Goal: Communication & Community: Ask a question

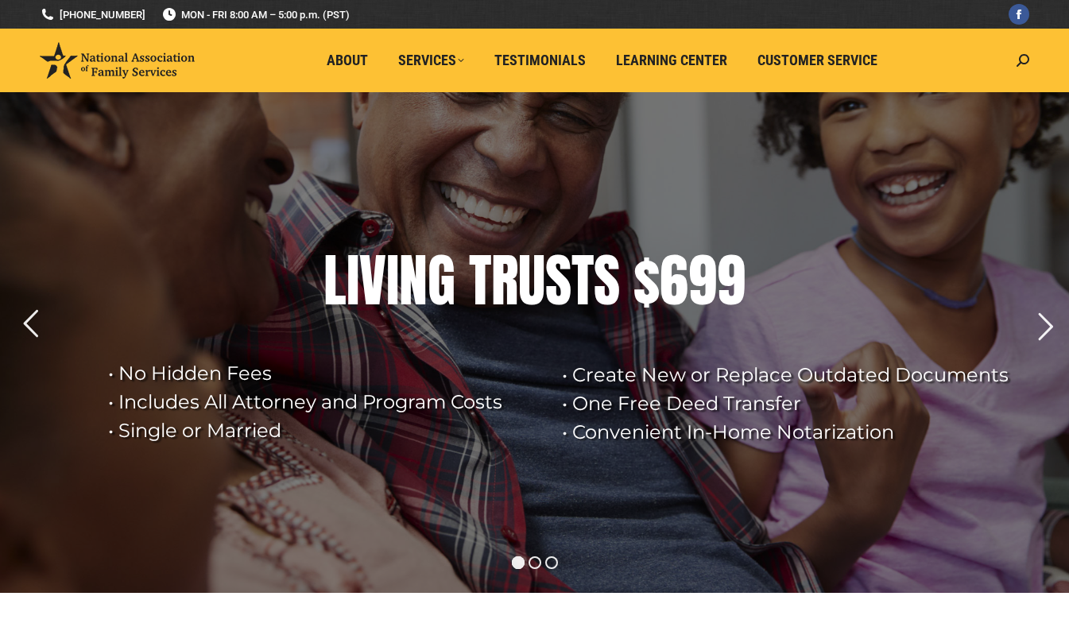
click at [1024, 52] on div "Search: Go!" at bounding box center [1019, 61] width 21 height 64
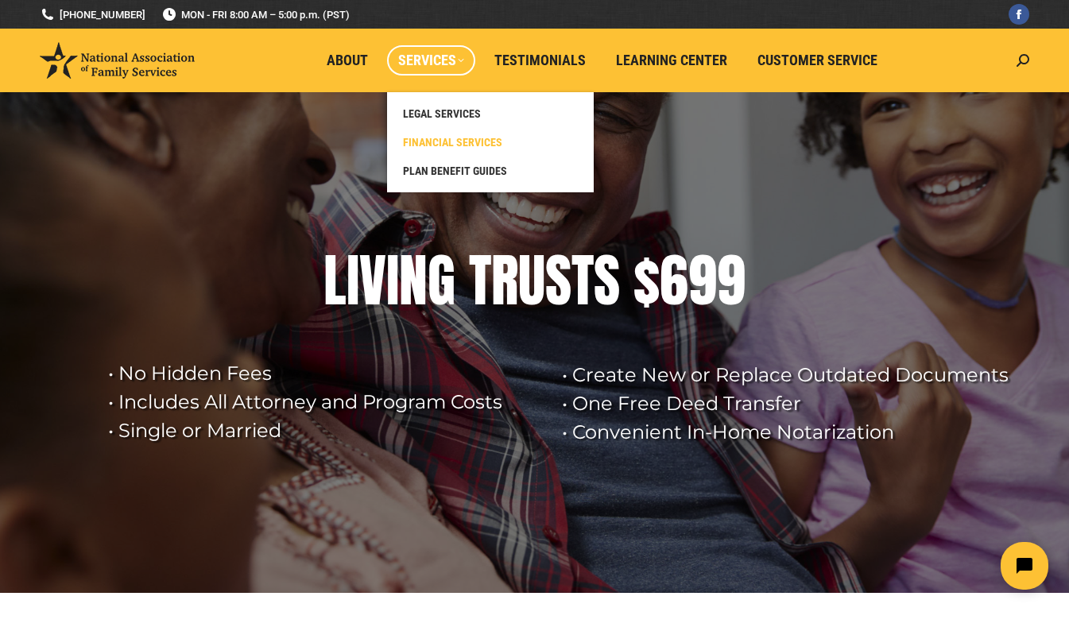
click at [470, 148] on span "FINANCIAL SERVICES" at bounding box center [452, 142] width 99 height 14
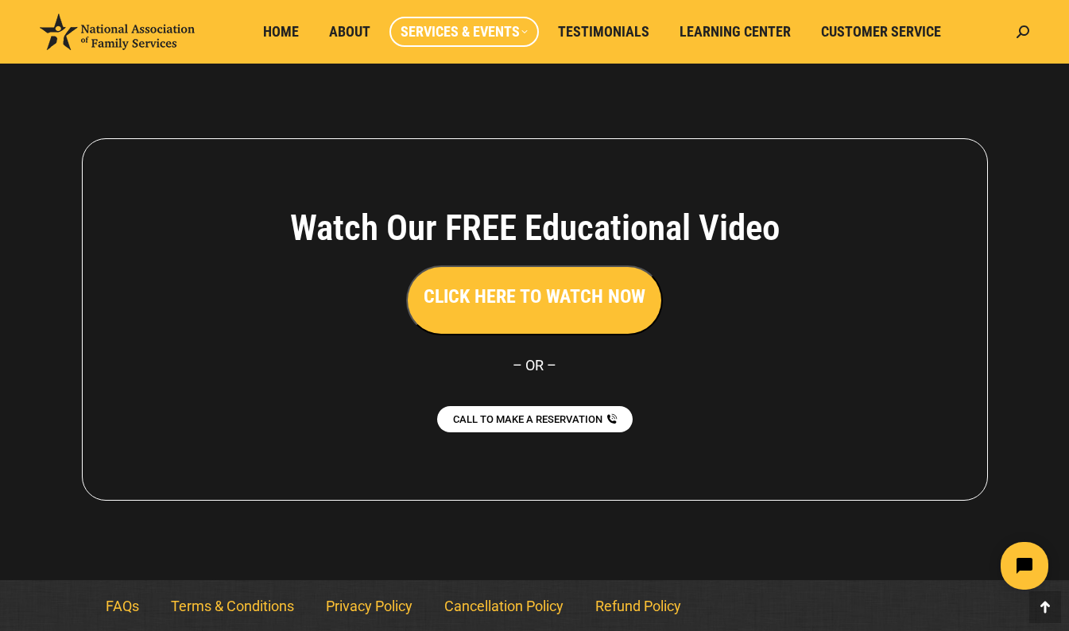
scroll to position [1506, 0]
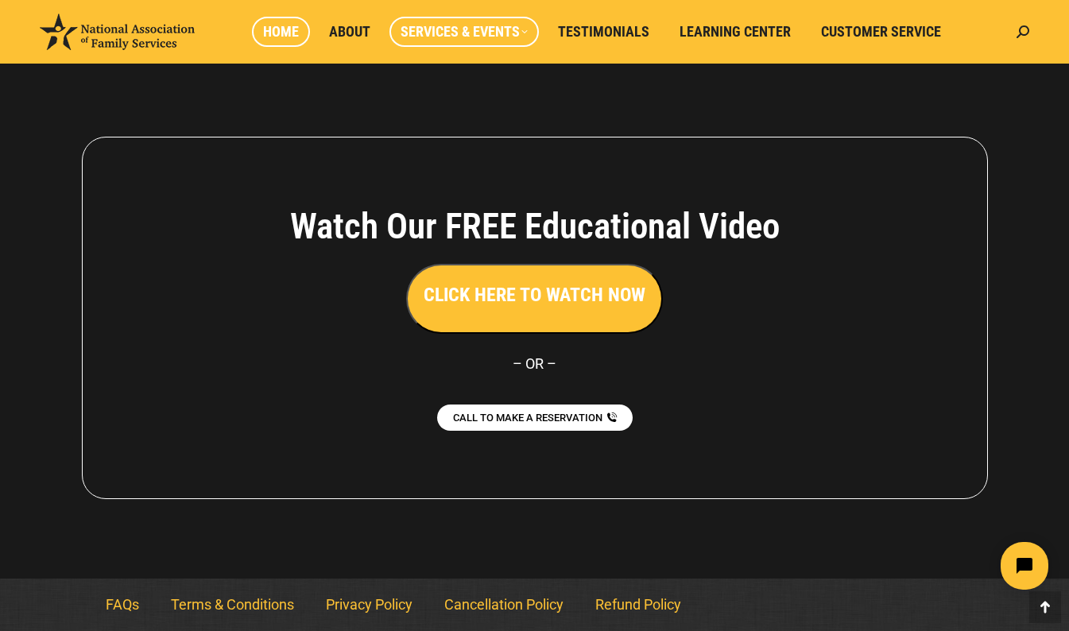
click at [281, 34] on span "Home" at bounding box center [281, 31] width 36 height 17
click at [362, 27] on span "About" at bounding box center [349, 31] width 41 height 17
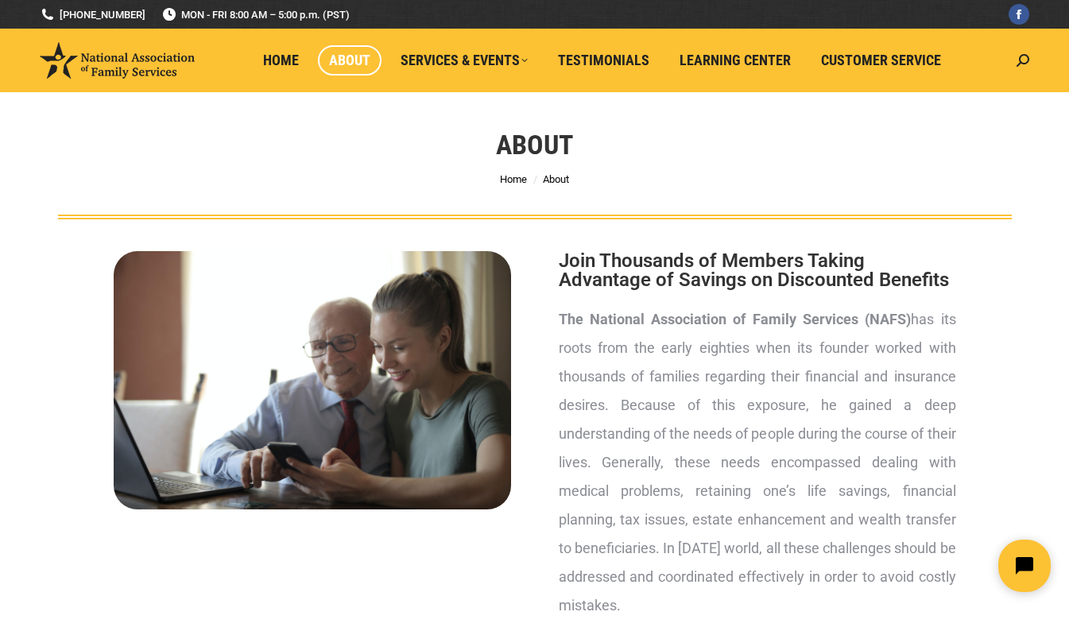
click at [1027, 563] on icon "Open chat widget" at bounding box center [1033, 566] width 25 height 25
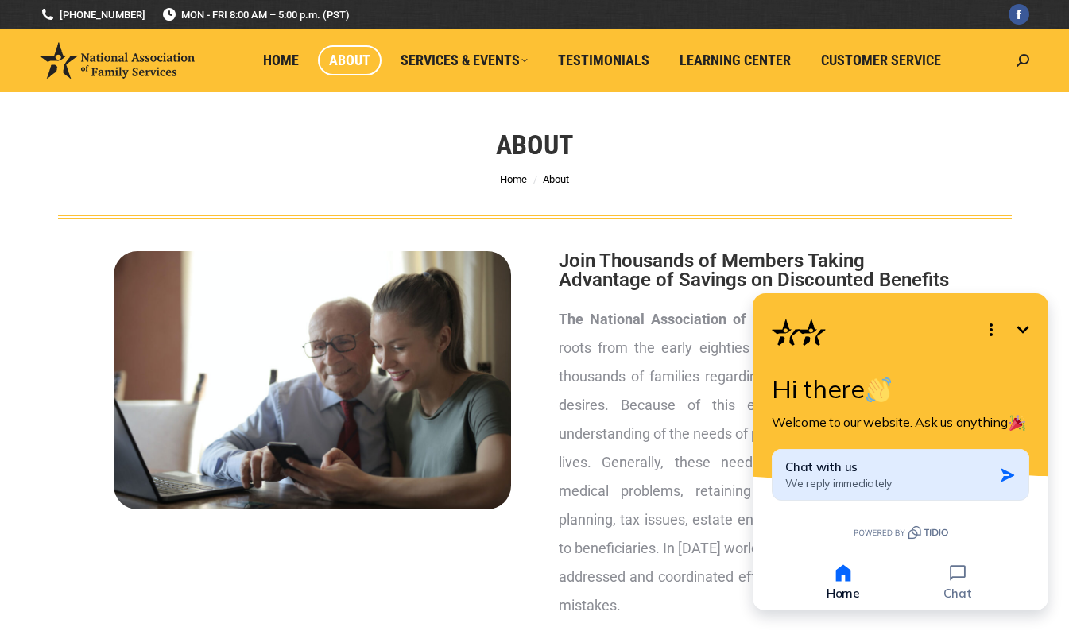
click at [807, 470] on span "Chat with us" at bounding box center [821, 466] width 72 height 15
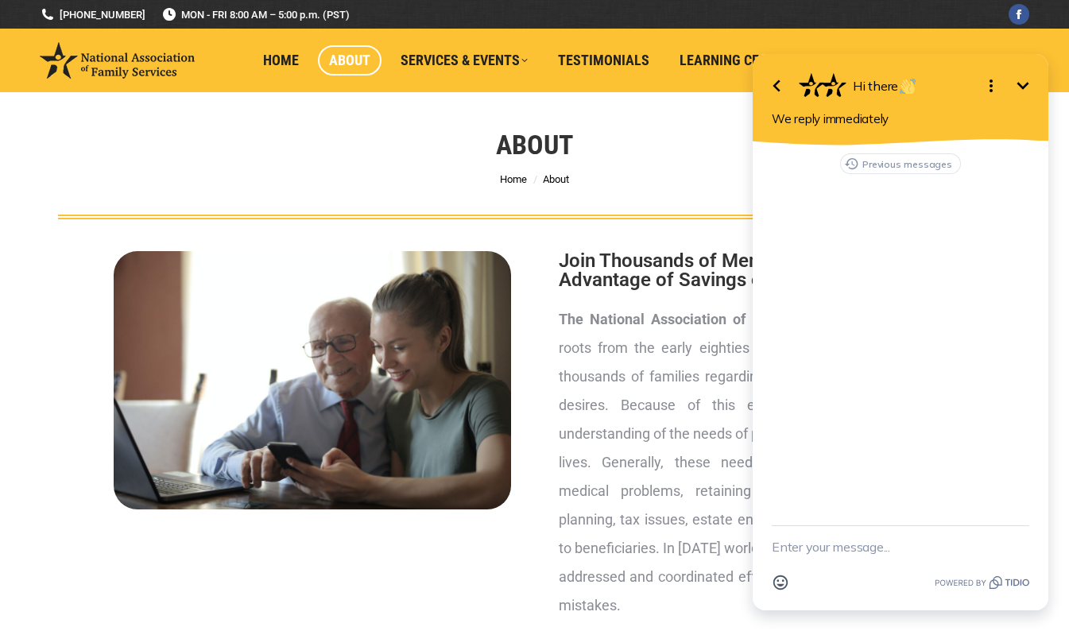
click at [1028, 82] on icon "Minimize" at bounding box center [1022, 85] width 19 height 19
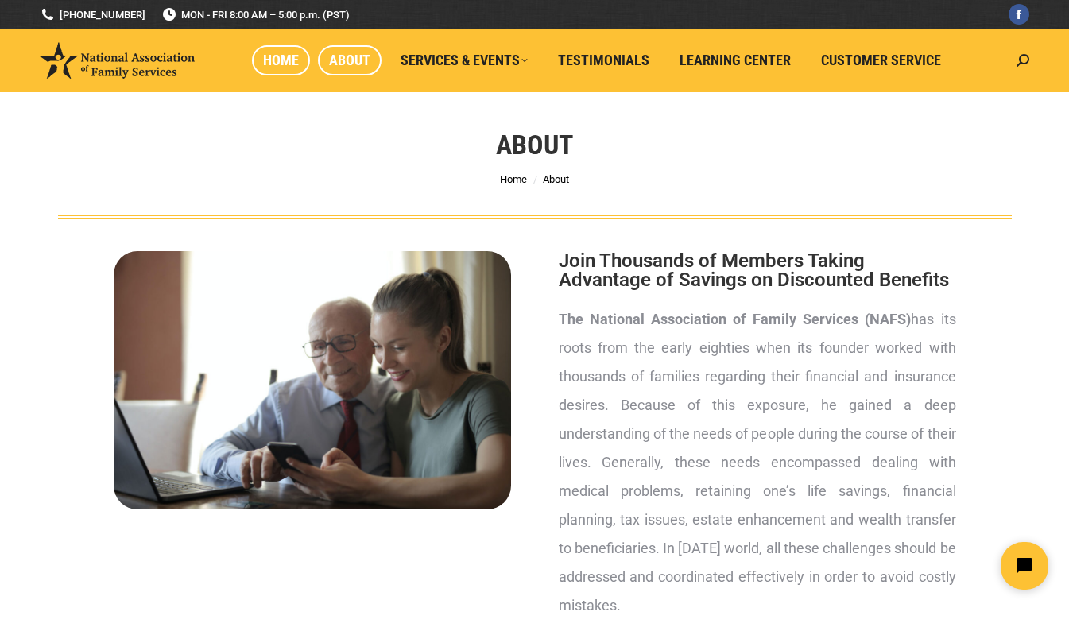
click at [287, 57] on span "Home" at bounding box center [281, 60] width 36 height 17
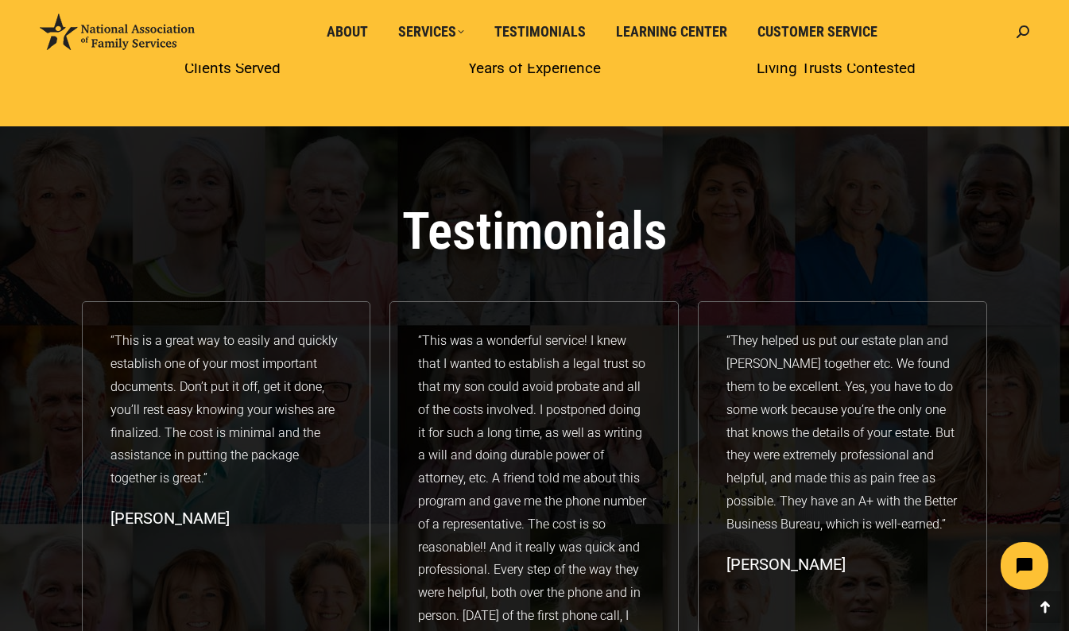
scroll to position [2384, 0]
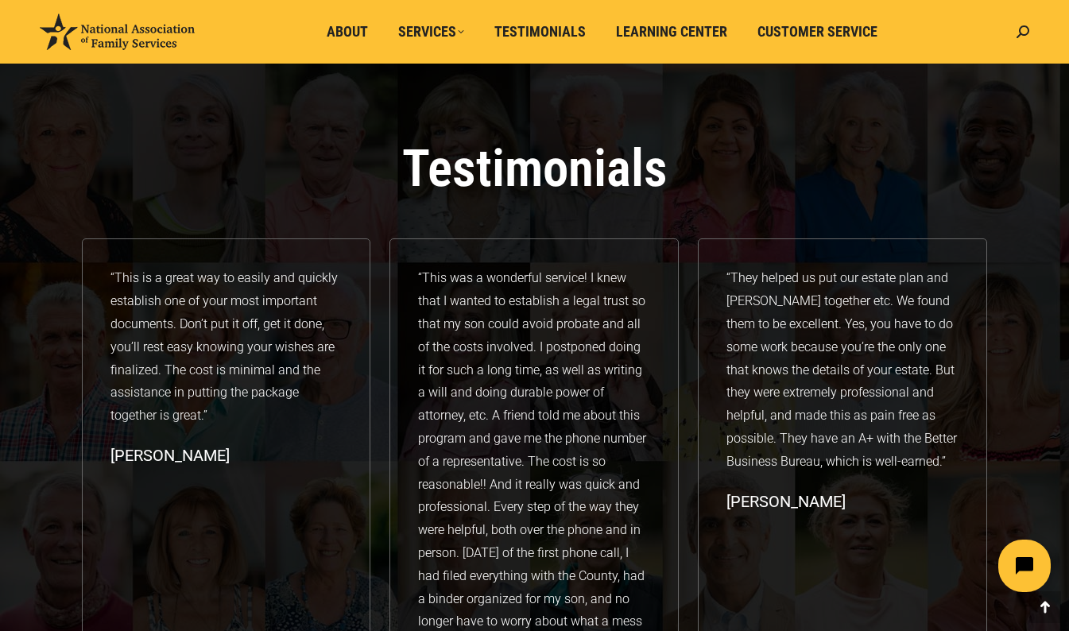
click at [1033, 568] on icon "Open chat widget" at bounding box center [1033, 566] width 25 height 25
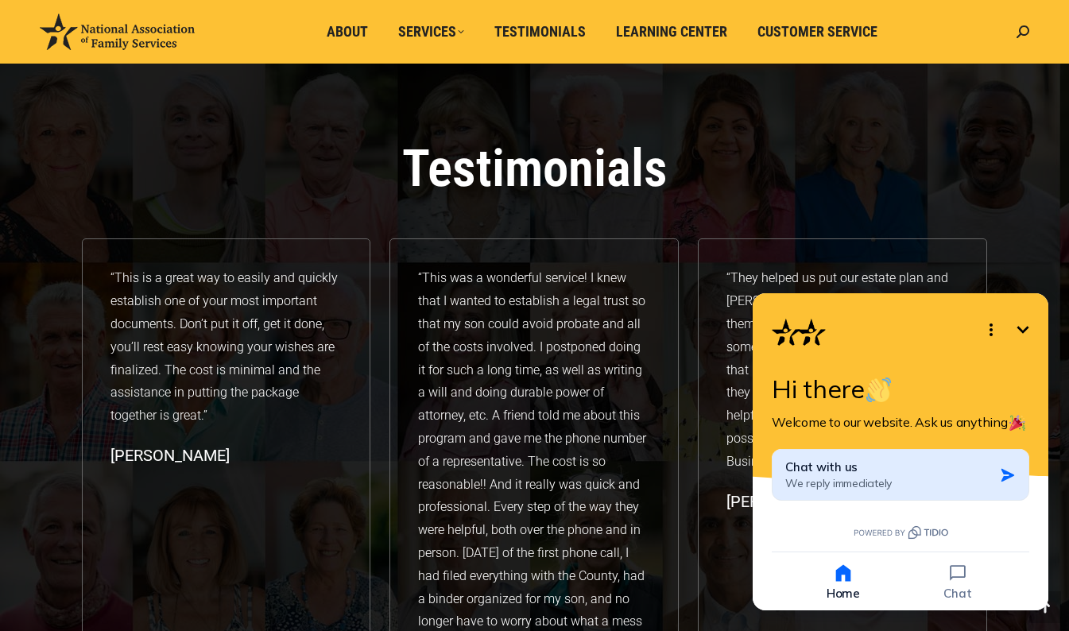
click at [842, 483] on span "We reply immediately" at bounding box center [838, 483] width 106 height 14
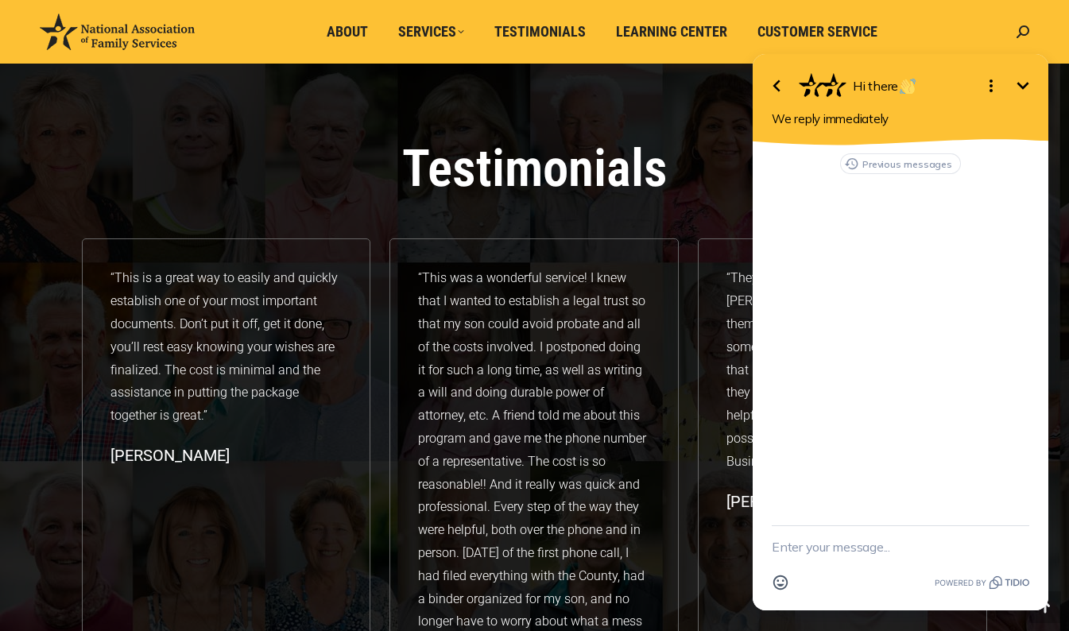
click at [799, 544] on textarea "New message" at bounding box center [900, 546] width 257 height 41
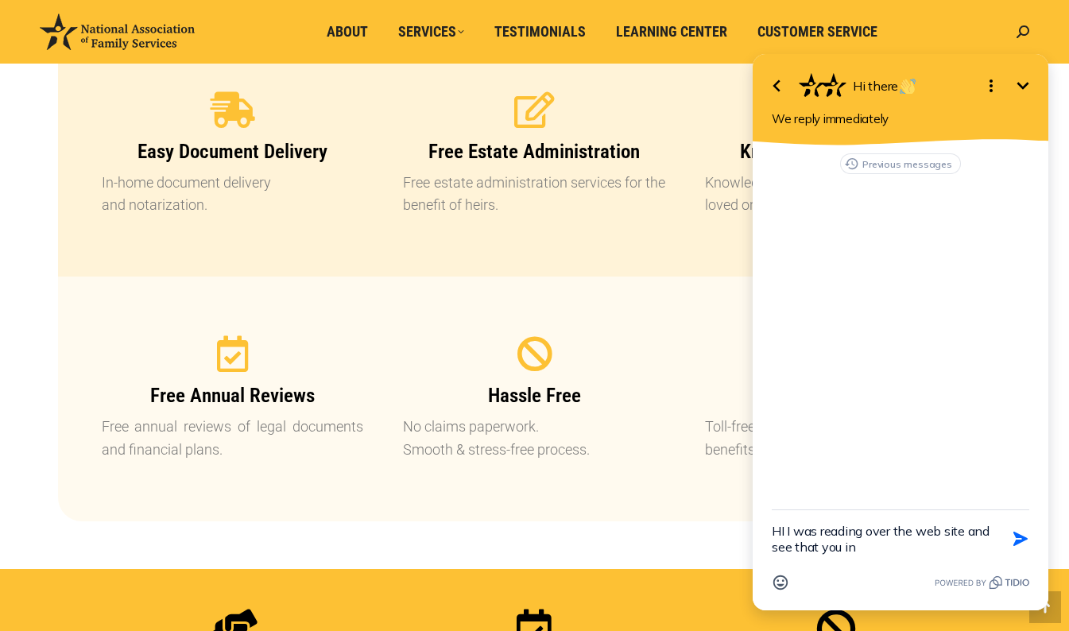
scroll to position [1589, 0]
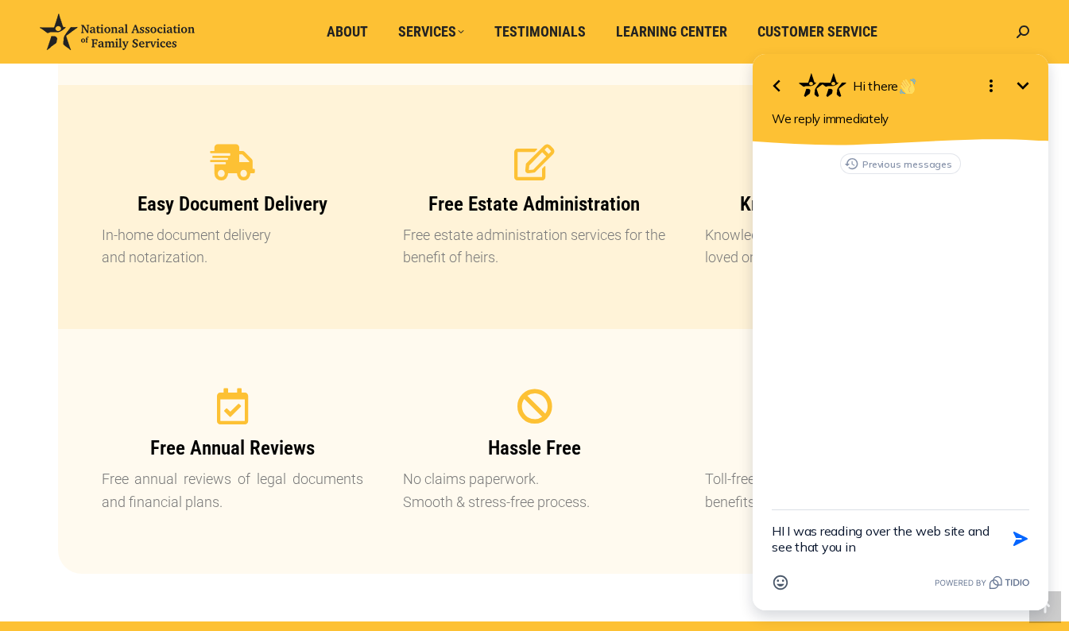
drag, startPoint x: 207, startPoint y: 263, endPoint x: 95, endPoint y: 238, distance: 114.0
click at [95, 238] on div "Easy Document Delivery In-home document delivery and notarization." at bounding box center [233, 207] width 302 height 165
copy p "In-home document delivery and notarization."
click at [892, 553] on textarea "HI I was reading over the web site and see that you in" at bounding box center [881, 538] width 218 height 57
paste textarea "In-home document delivery and notarization."
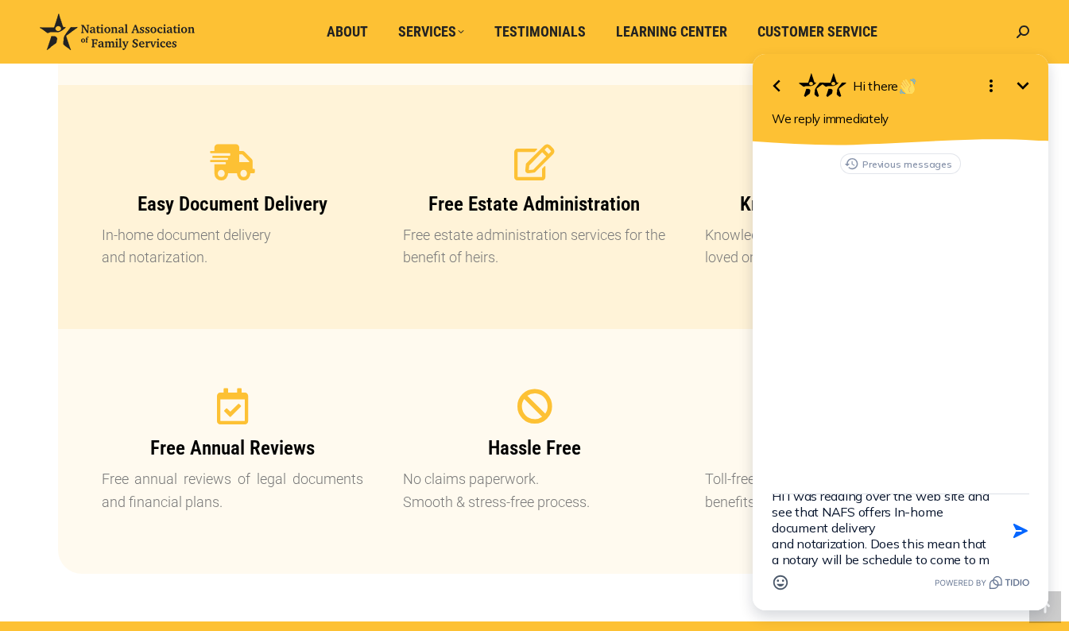
scroll to position [35, 0]
type textarea "HI I was reading over the web site and see that NAFS offers In-home document de…"
click at [858, 556] on textarea "HI I was reading over the web site and see that NAFS offers In-home document de…" at bounding box center [881, 530] width 218 height 73
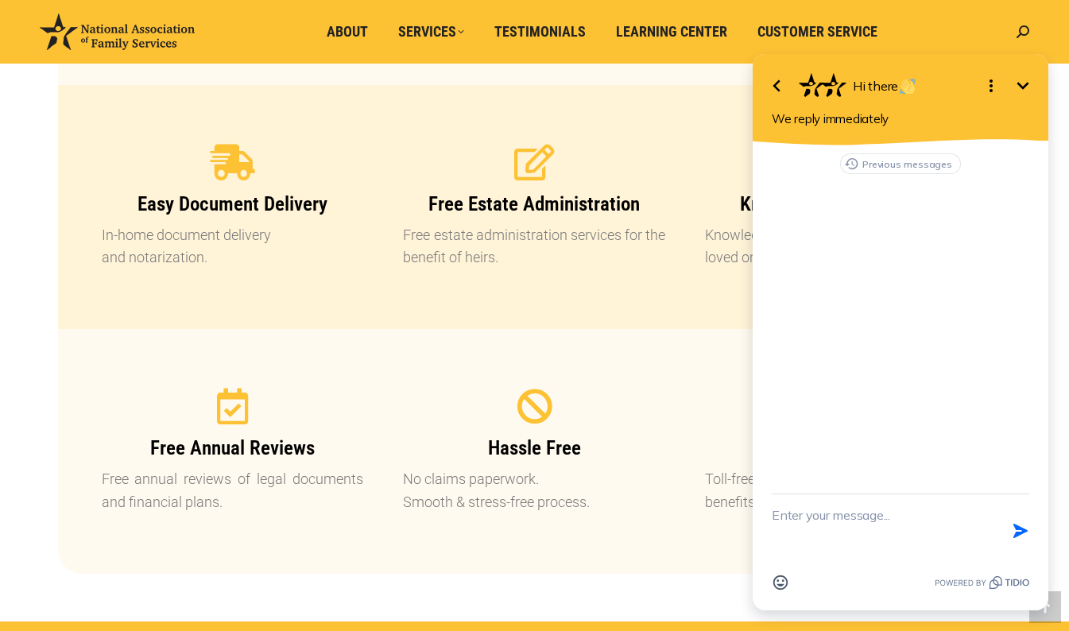
scroll to position [0, 0]
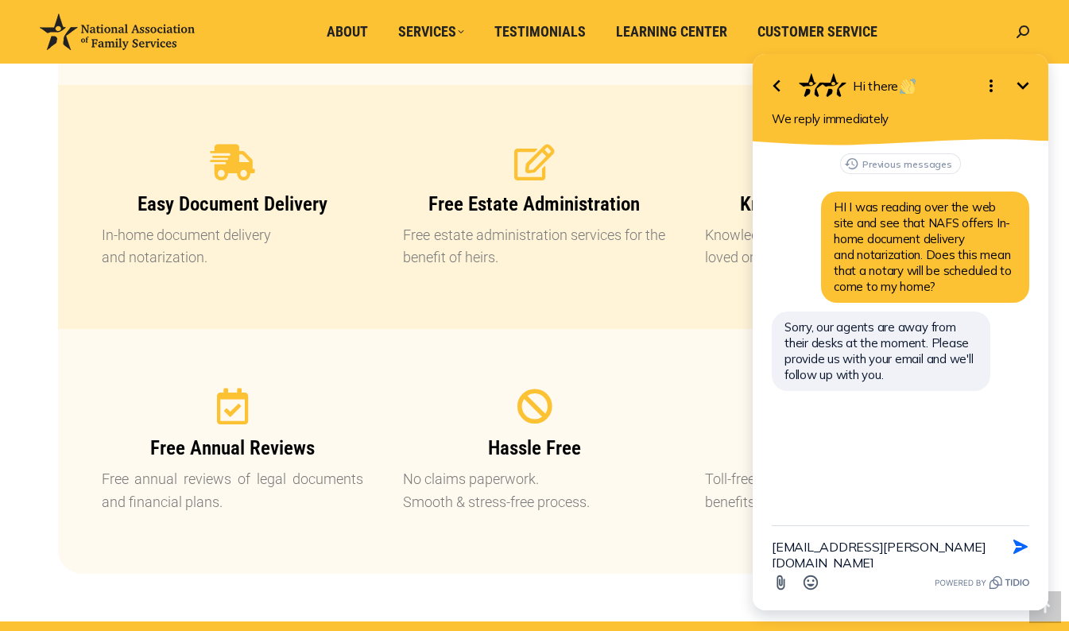
type textarea "christi.martinez@sbcglobal.net"
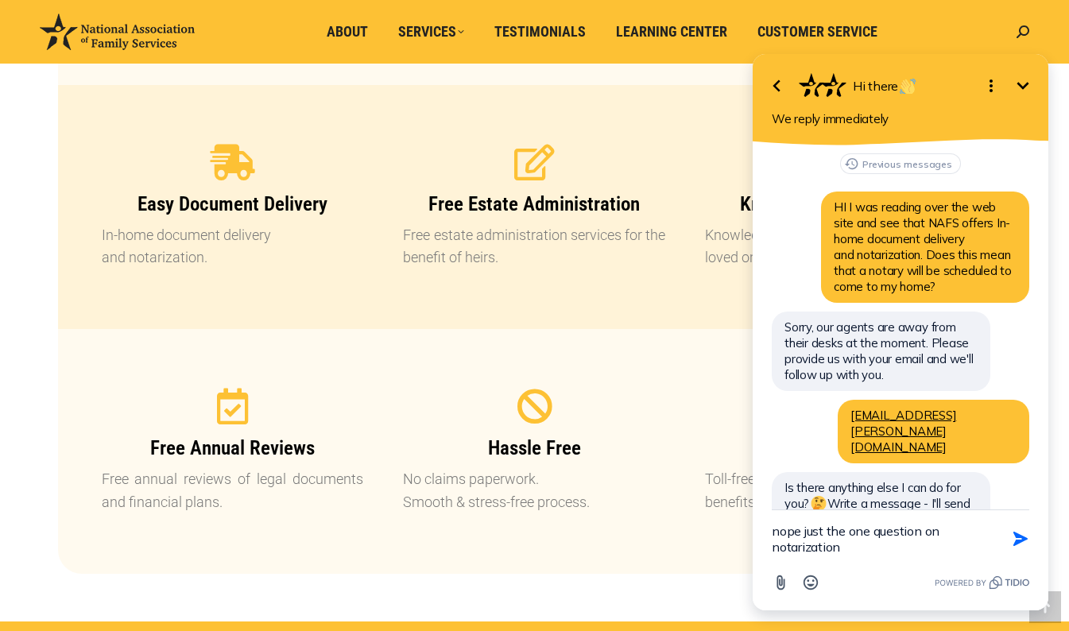
type textarea "nope just the one question on notarization"
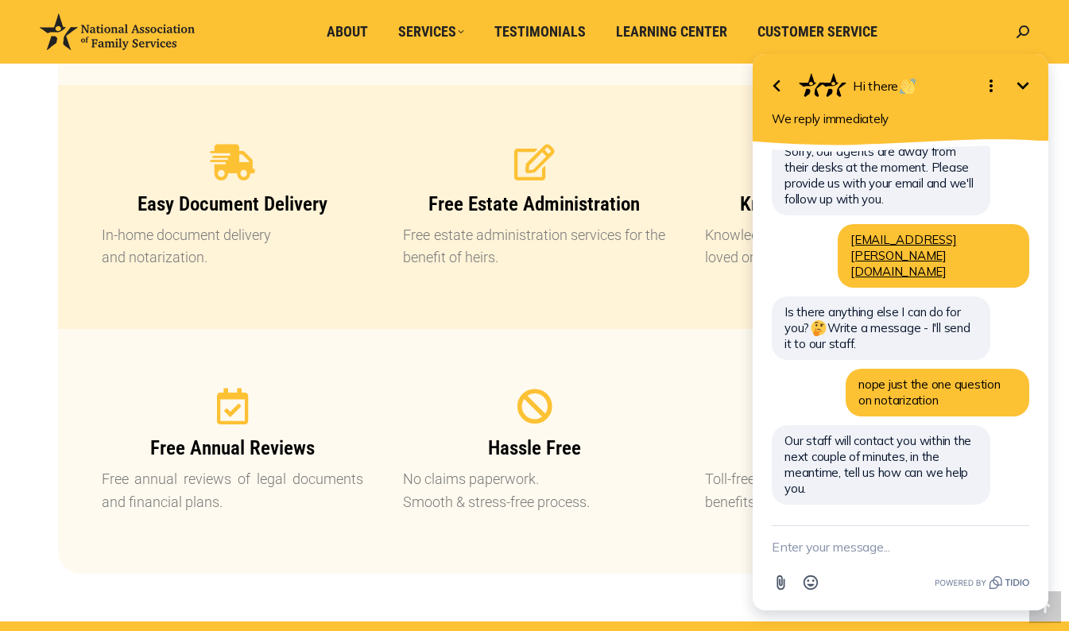
scroll to position [144, 0]
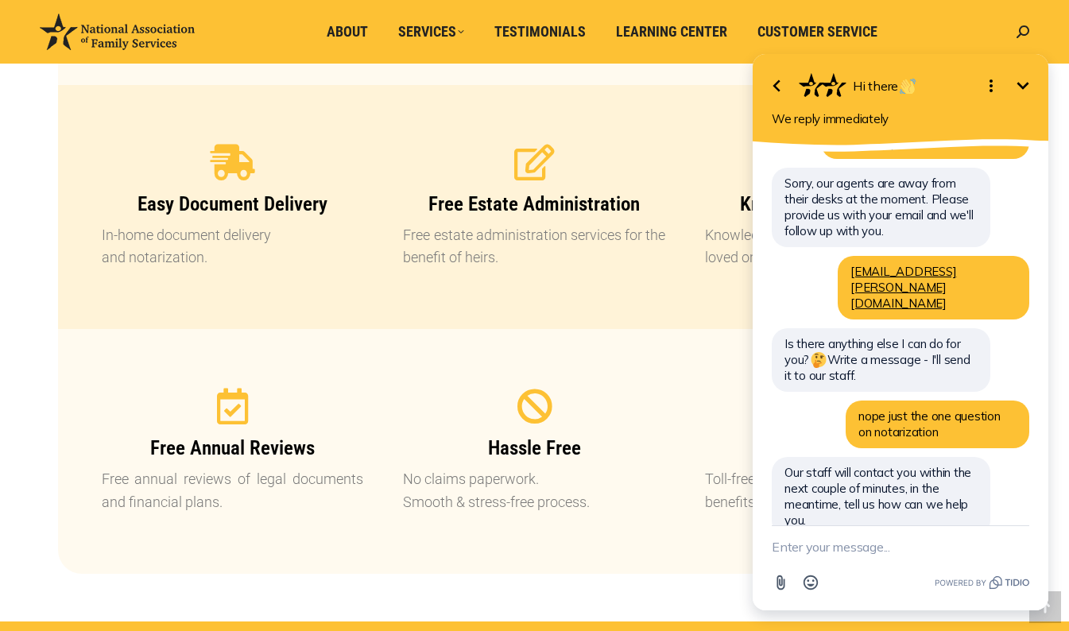
click at [20, 121] on div "Best Living Trust and Estate Planning Service CLICK HERE TO WATCH OUR FREE EDUC…" at bounding box center [534, 531] width 1033 height 2960
click at [832, 544] on textarea "New message" at bounding box center [900, 546] width 257 height 41
type textarea "thank you that is all"
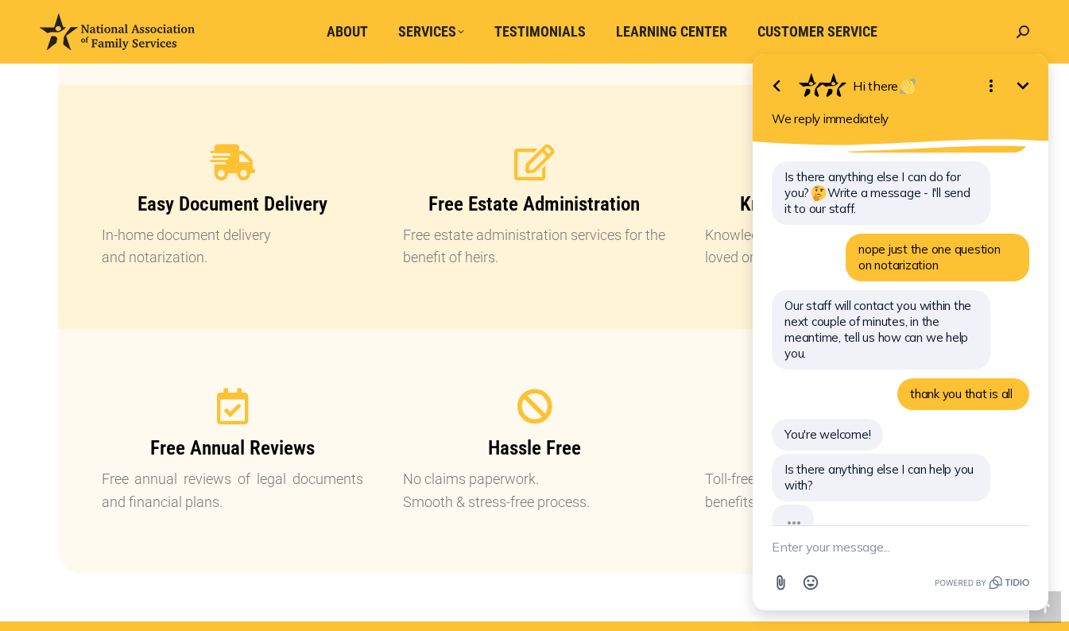
scroll to position [276, 0]
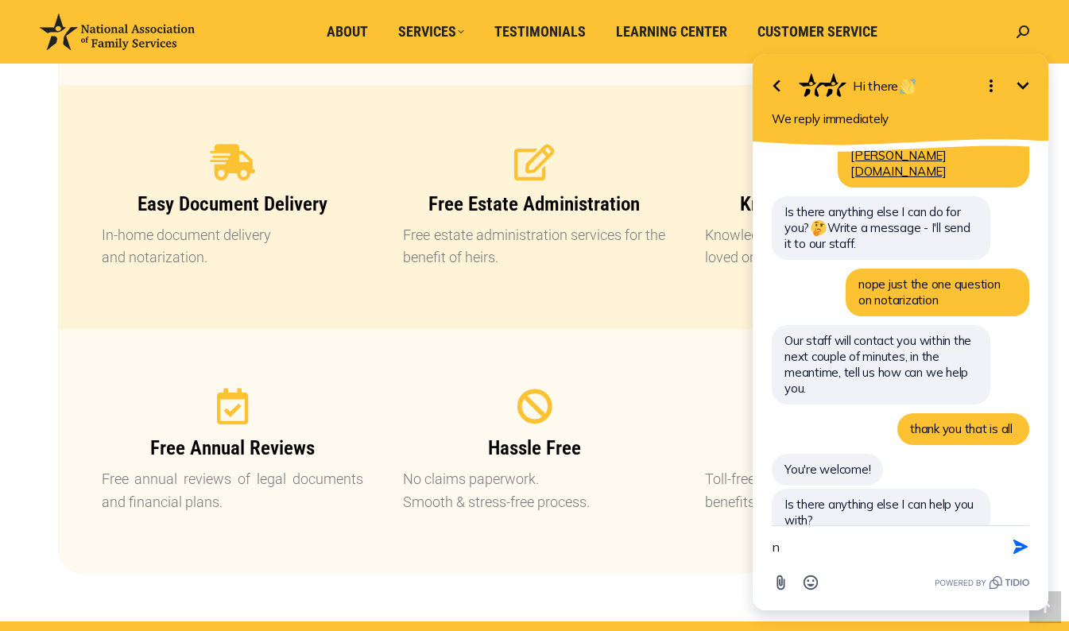
type textarea "no"
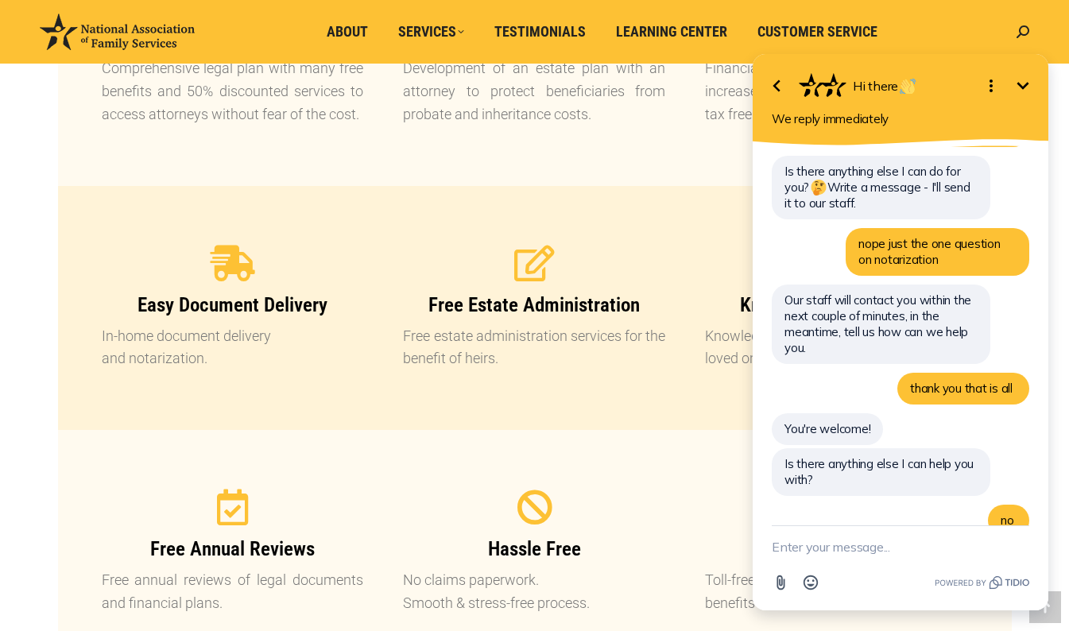
scroll to position [1483, 0]
